Goal: Navigation & Orientation: Find specific page/section

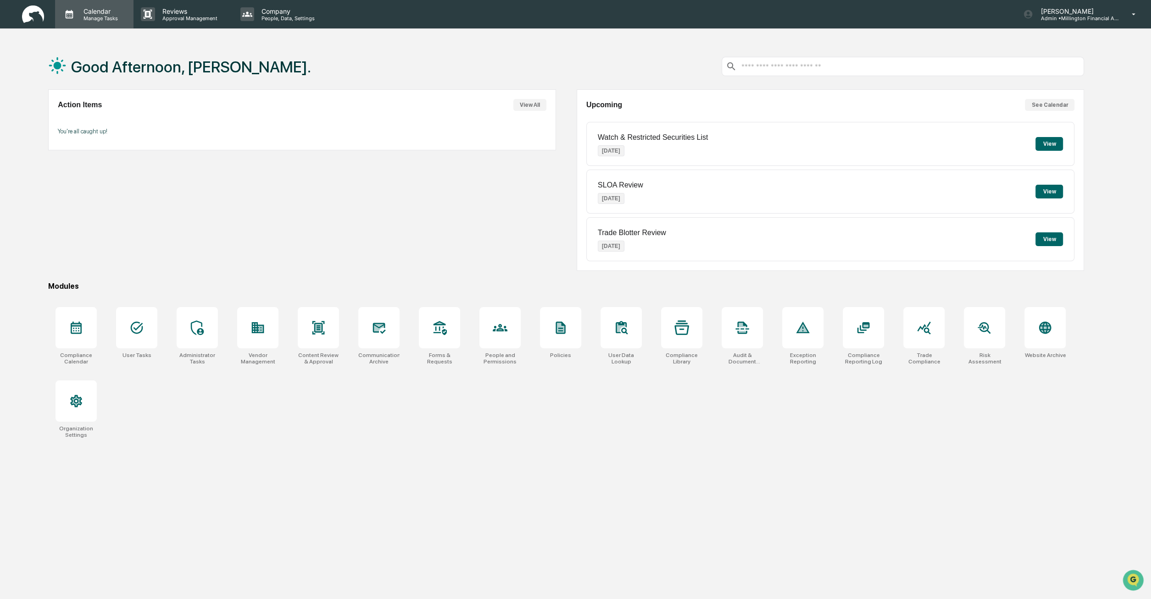
click at [106, 19] on p "Manage Tasks" at bounding box center [99, 18] width 46 height 6
click at [343, 63] on div at bounding box center [575, 299] width 1151 height 599
click at [520, 101] on button "View All" at bounding box center [529, 105] width 33 height 12
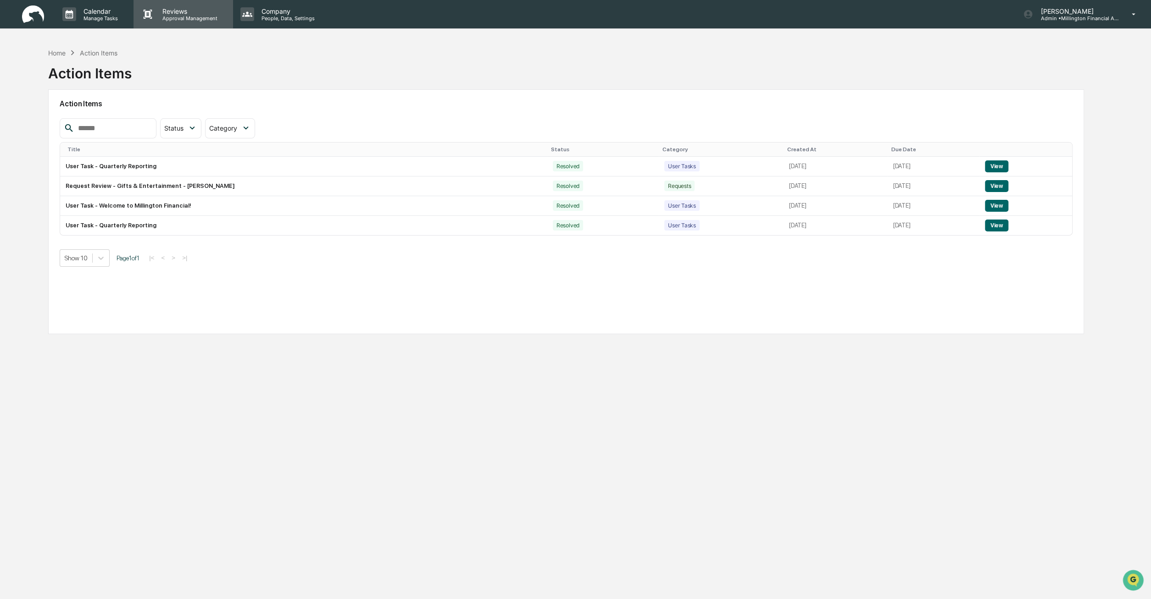
click at [190, 18] on p "Approval Management" at bounding box center [188, 18] width 67 height 6
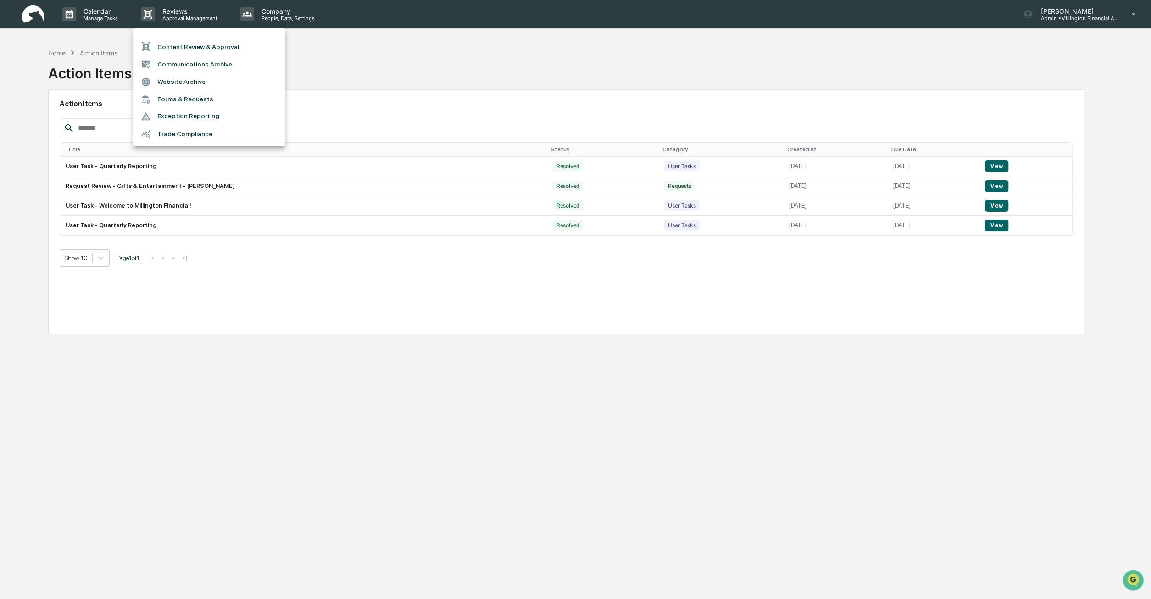
click at [230, 86] on li "Website Archive" at bounding box center [208, 81] width 151 height 17
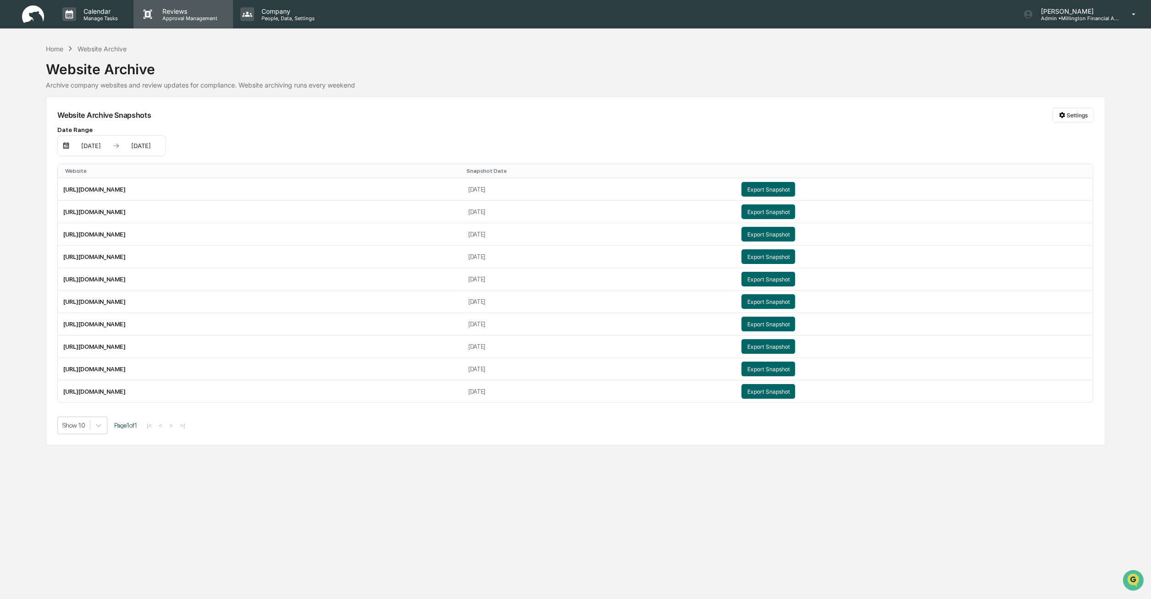
click at [190, 19] on p "Approval Management" at bounding box center [188, 18] width 67 height 6
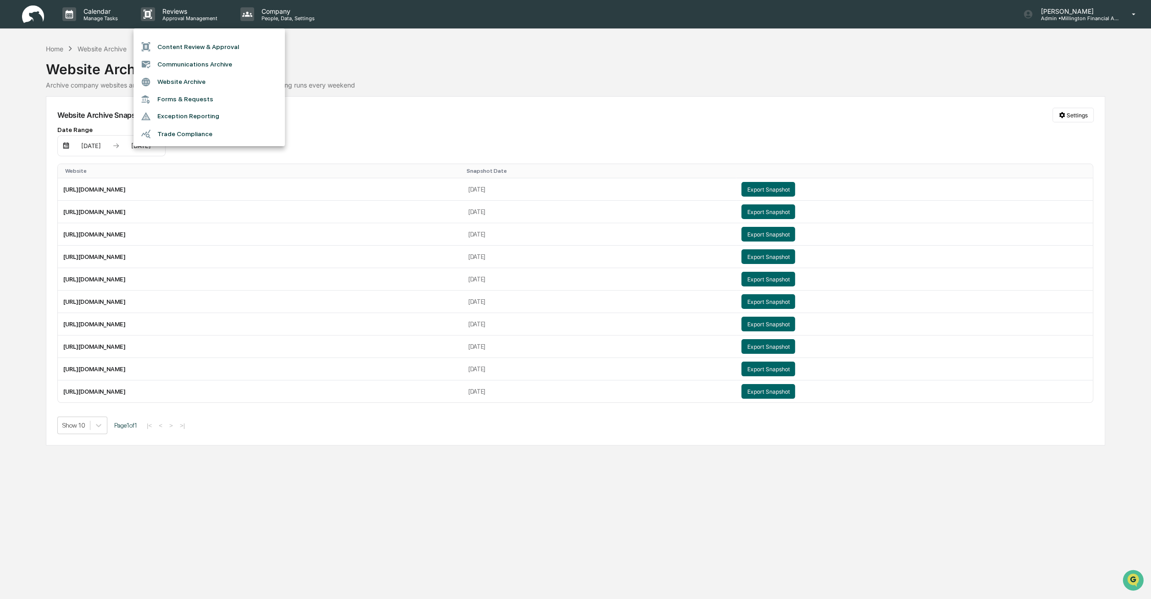
click at [278, 9] on div at bounding box center [575, 299] width 1151 height 599
click at [272, 13] on p "Company" at bounding box center [286, 11] width 65 height 8
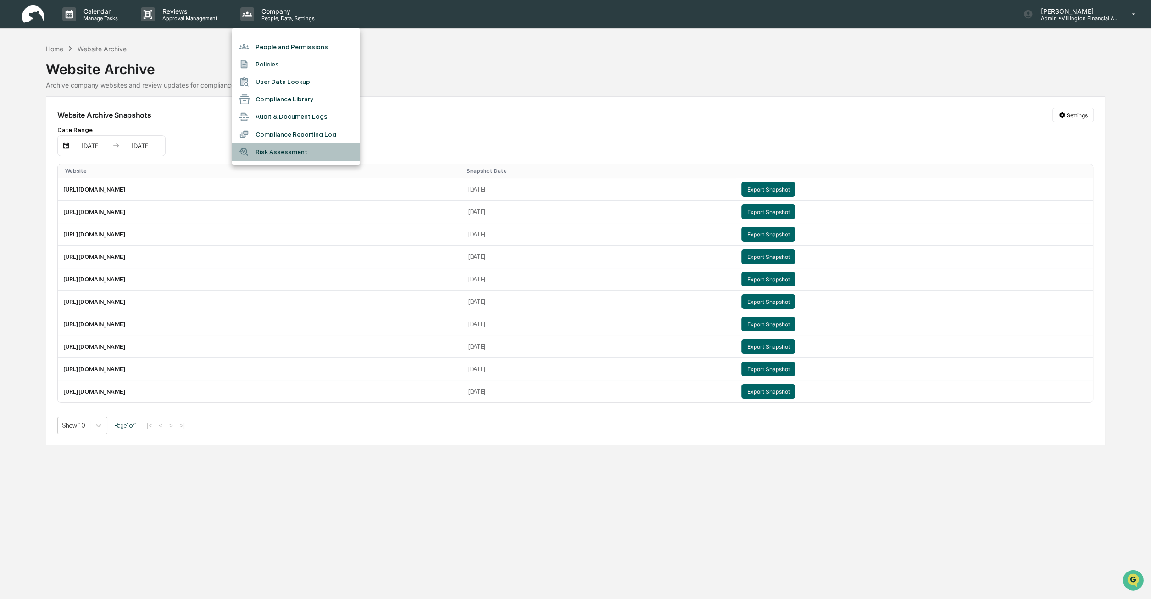
click at [332, 153] on li "Risk Assessment" at bounding box center [296, 151] width 128 height 17
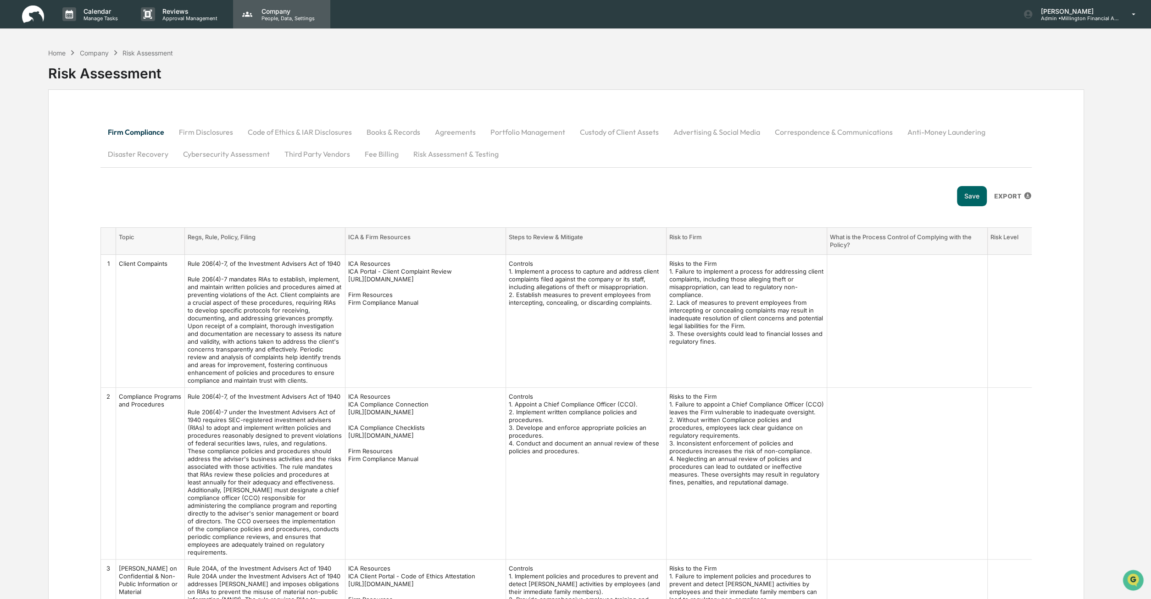
click at [267, 22] on div "Company People, Data, Settings" at bounding box center [281, 14] width 97 height 28
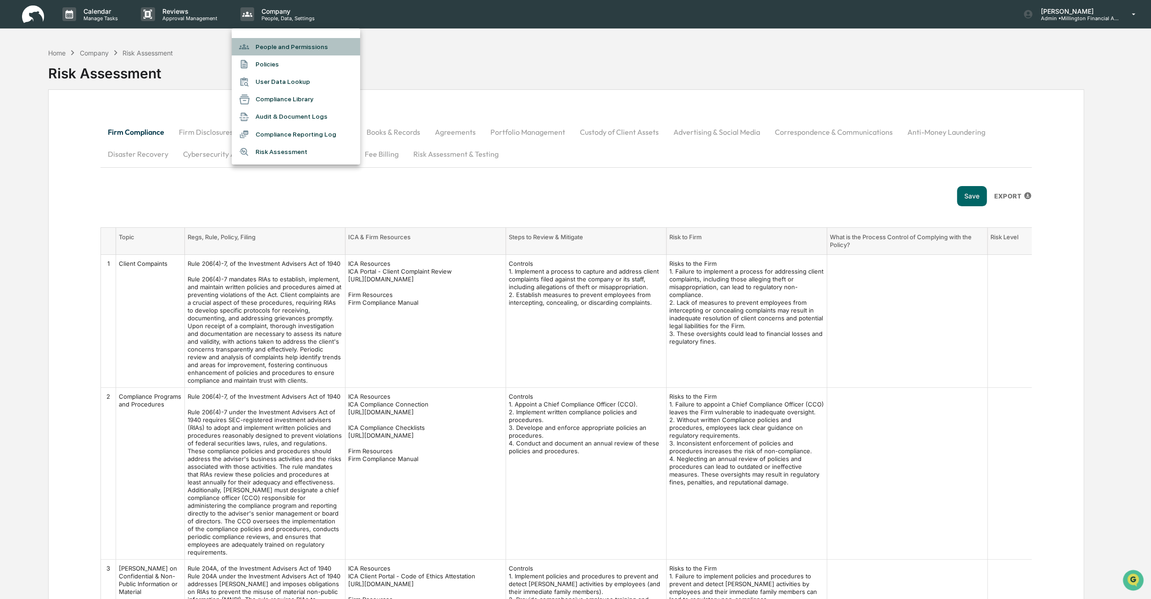
click at [323, 47] on li "People and Permissions" at bounding box center [296, 46] width 128 height 17
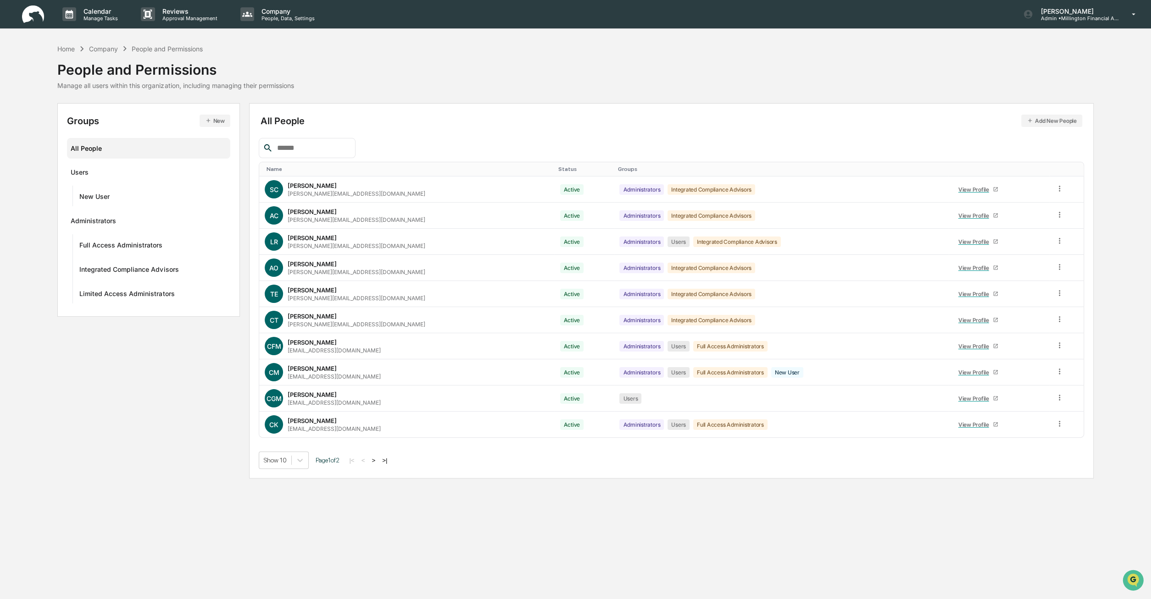
click at [383, 461] on button ">|" at bounding box center [384, 461] width 11 height 8
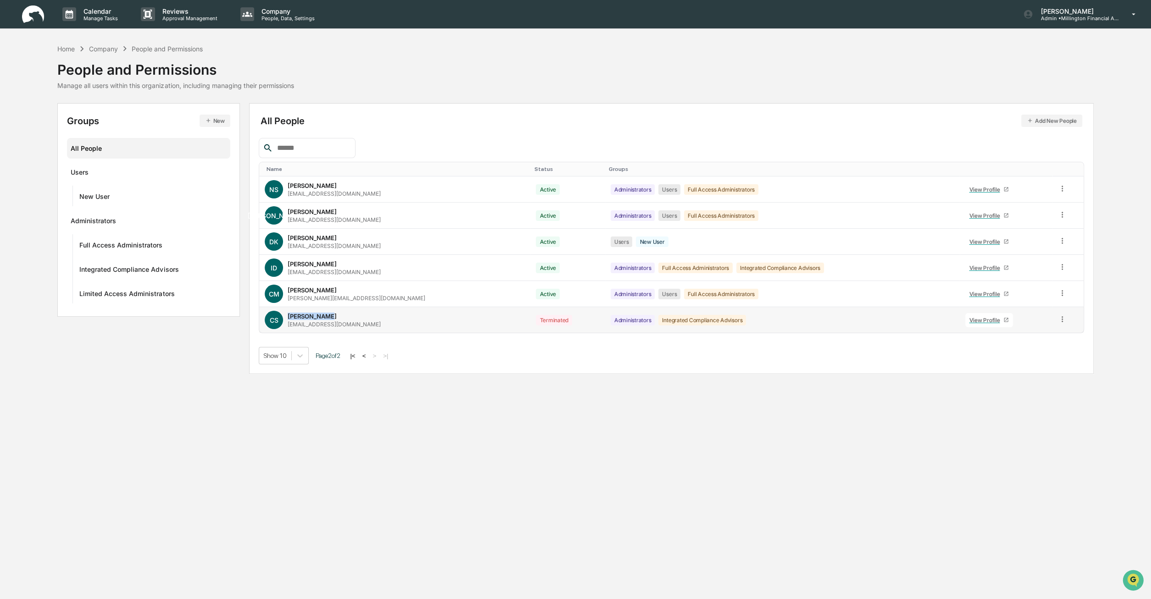
drag, startPoint x: 324, startPoint y: 312, endPoint x: 285, endPoint y: 312, distance: 39.0
click at [285, 312] on div "[PERSON_NAME] Scoby [EMAIL_ADDRESS][DOMAIN_NAME]" at bounding box center [395, 320] width 260 height 18
copy div "[PERSON_NAME]"
click at [526, 387] on div "Calendar Manage Tasks Reviews Approval Management Company People, Data, Setting…" at bounding box center [575, 299] width 1151 height 599
click at [358, 353] on button "|<" at bounding box center [352, 356] width 11 height 8
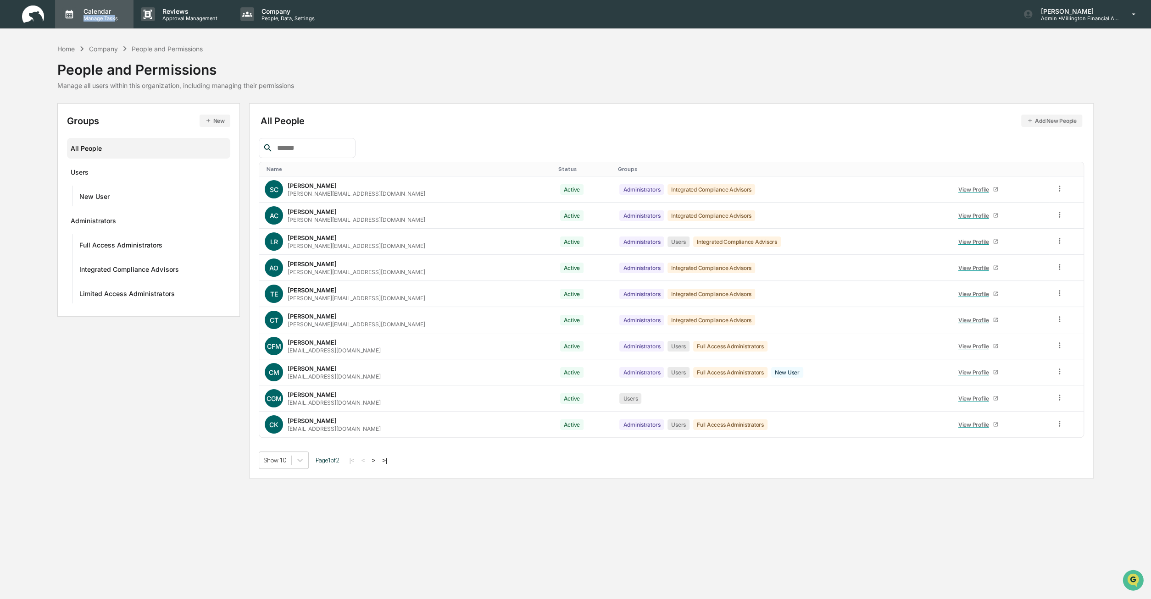
click at [115, 15] on div "Calendar Manage Tasks" at bounding box center [99, 14] width 46 height 14
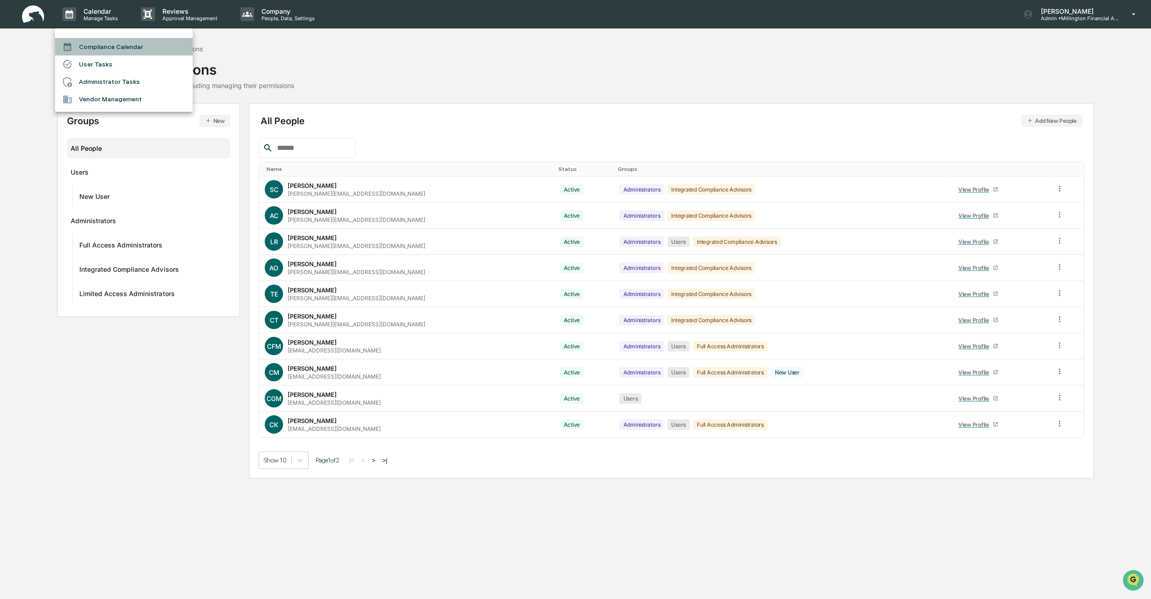
click at [112, 50] on li "Compliance Calendar" at bounding box center [124, 46] width 138 height 17
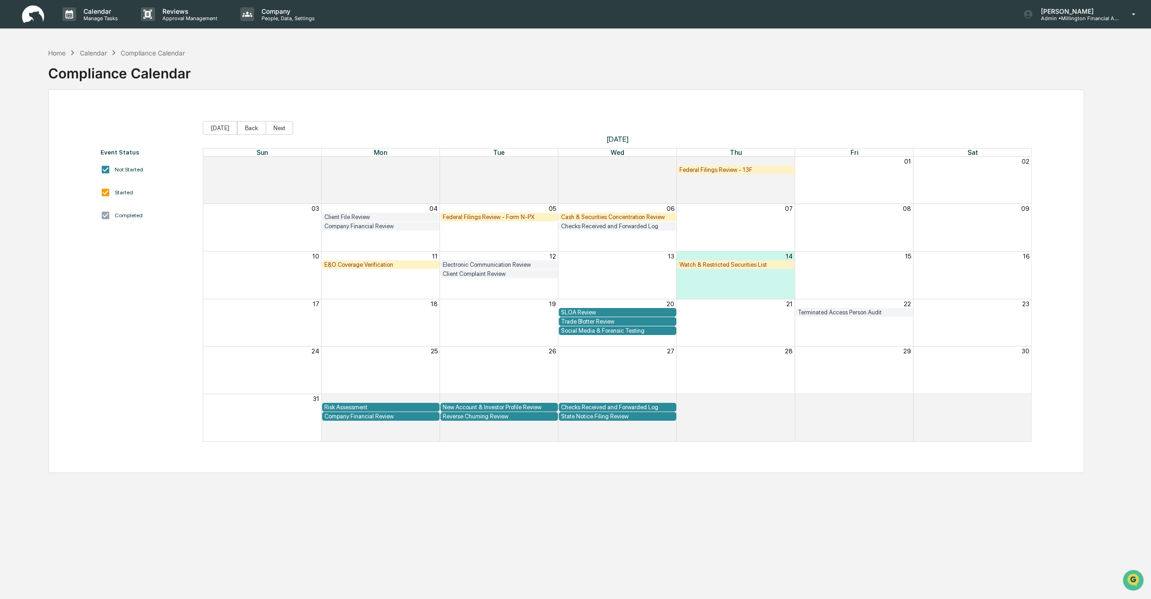
click at [716, 265] on div "Watch & Restricted Securities List" at bounding box center [735, 264] width 113 height 7
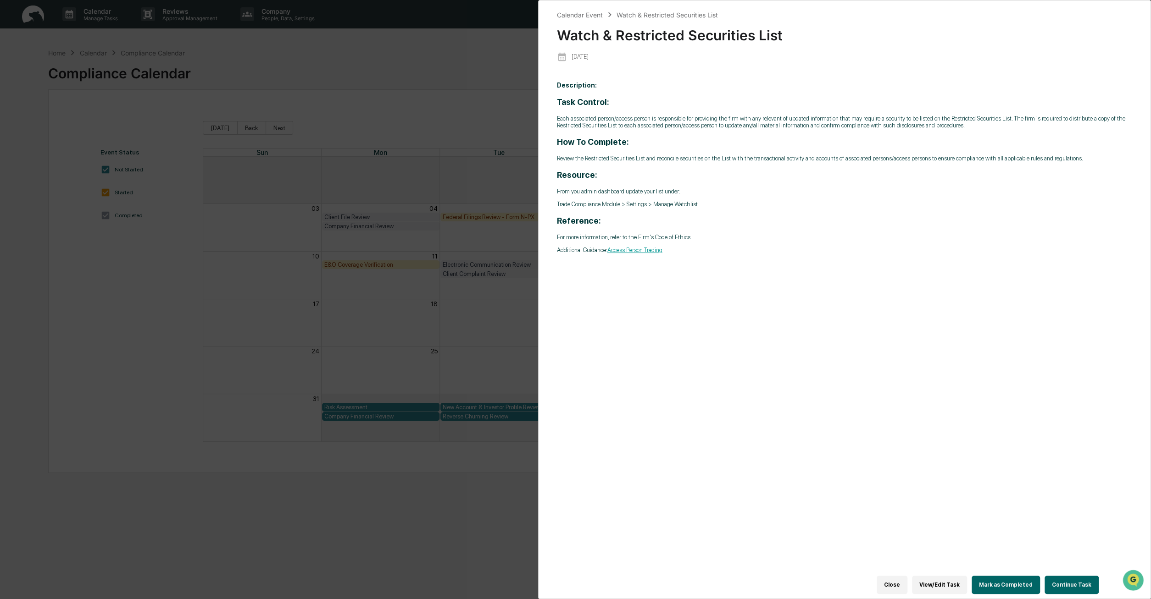
click at [488, 243] on div "Calendar Event Watch & Restricted Securities List Watch & Restricted Securities…" at bounding box center [575, 299] width 1151 height 599
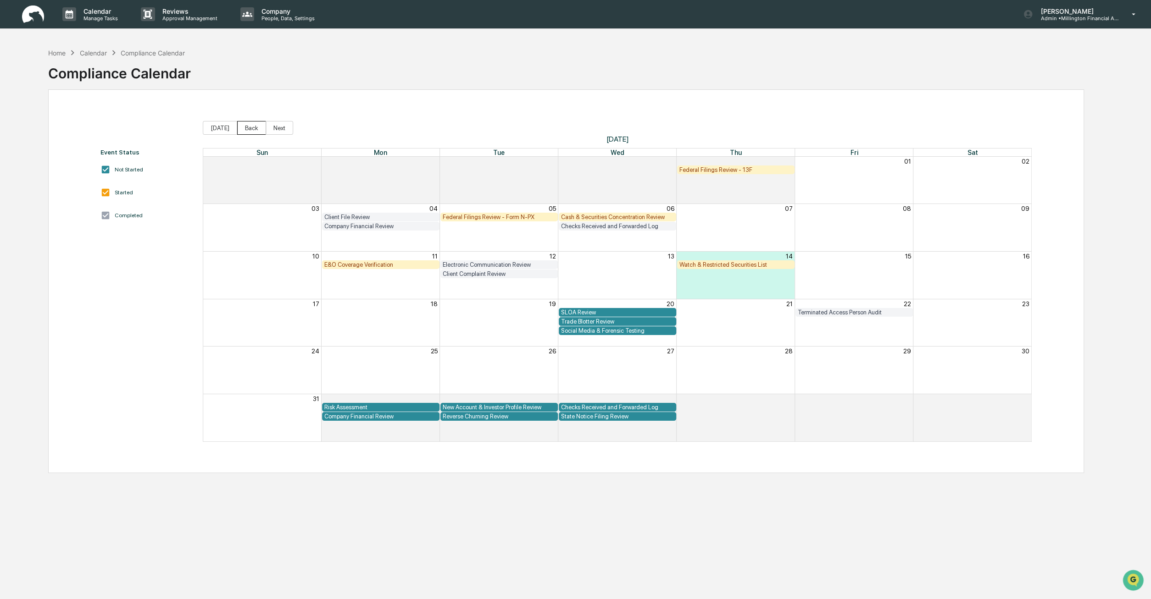
click at [238, 127] on button "Back" at bounding box center [251, 128] width 29 height 14
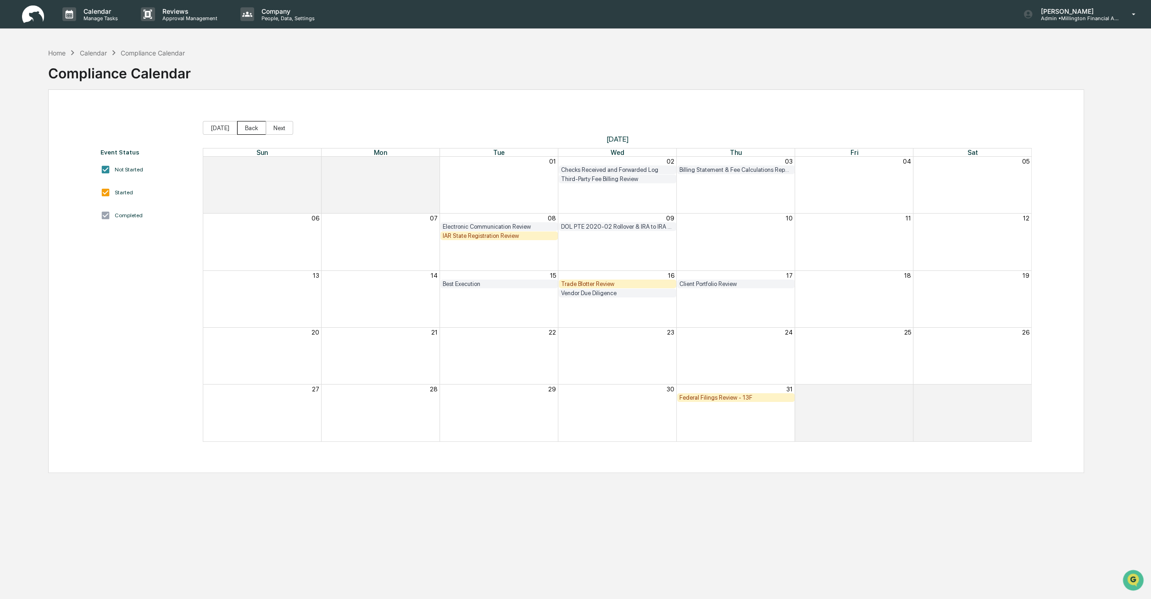
click at [250, 130] on button "Back" at bounding box center [251, 128] width 29 height 14
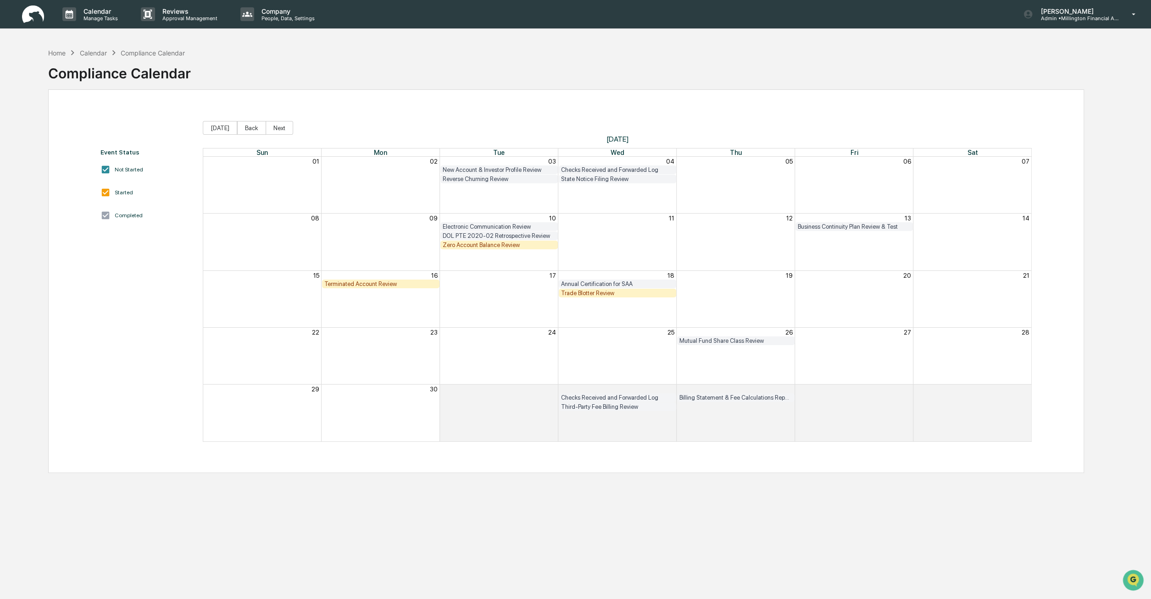
click at [401, 281] on div "Terminated Account Review" at bounding box center [380, 284] width 113 height 7
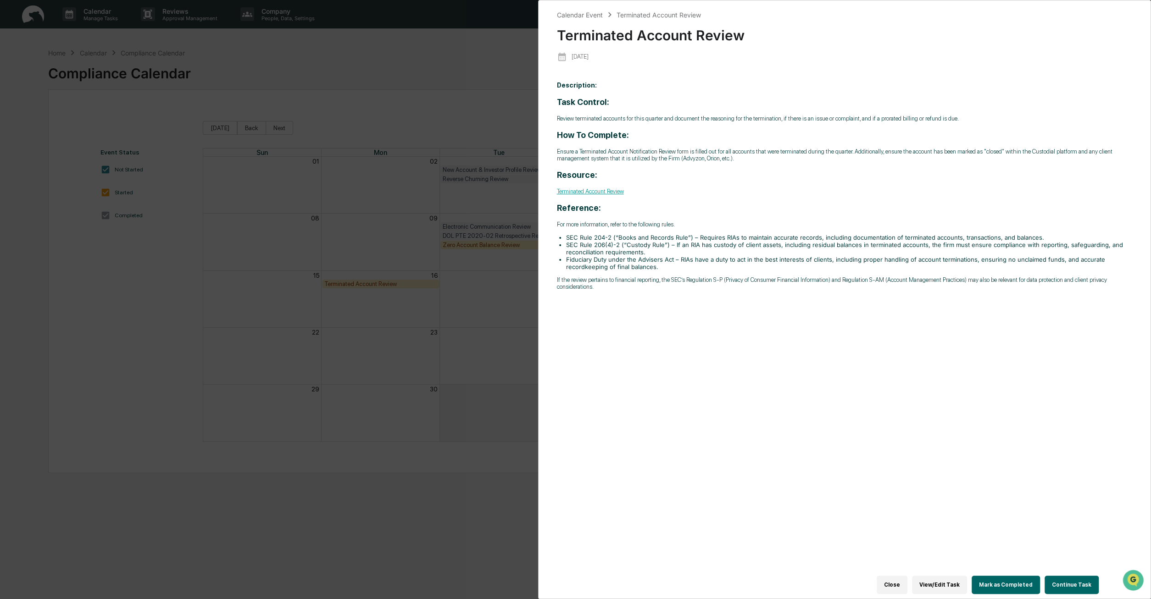
click at [584, 195] on link "Terminated Account Review" at bounding box center [590, 191] width 67 height 7
